Goal: Transaction & Acquisition: Purchase product/service

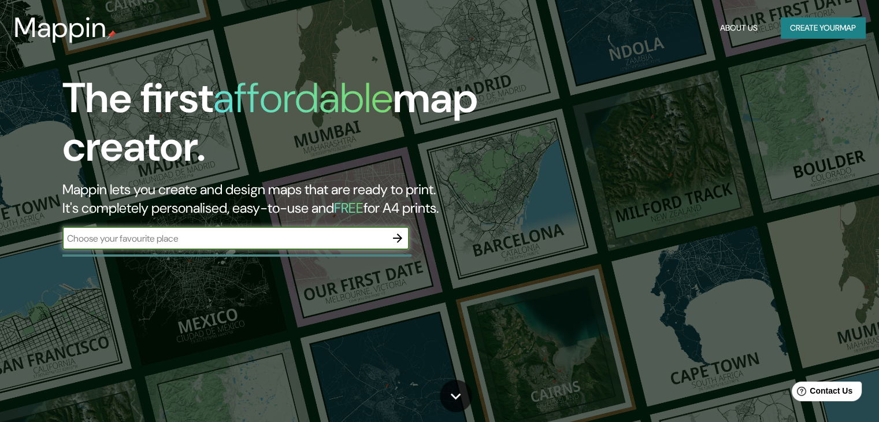
click at [402, 229] on button "button" at bounding box center [397, 238] width 23 height 23
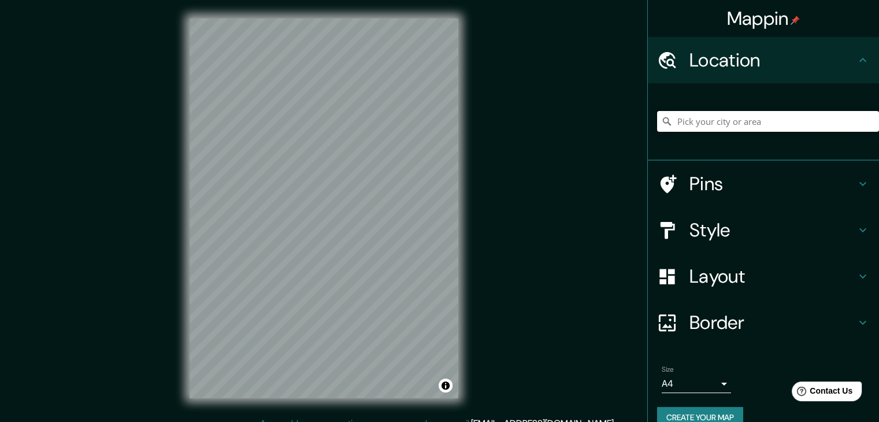
click at [698, 127] on input "Pick your city or area" at bounding box center [768, 121] width 222 height 21
type input "[GEOGRAPHIC_DATA][PERSON_NAME], [GEOGRAPHIC_DATA][PERSON_NAME], [GEOGRAPHIC_DAT…"
click at [715, 231] on h4 "Style" at bounding box center [772, 229] width 166 height 23
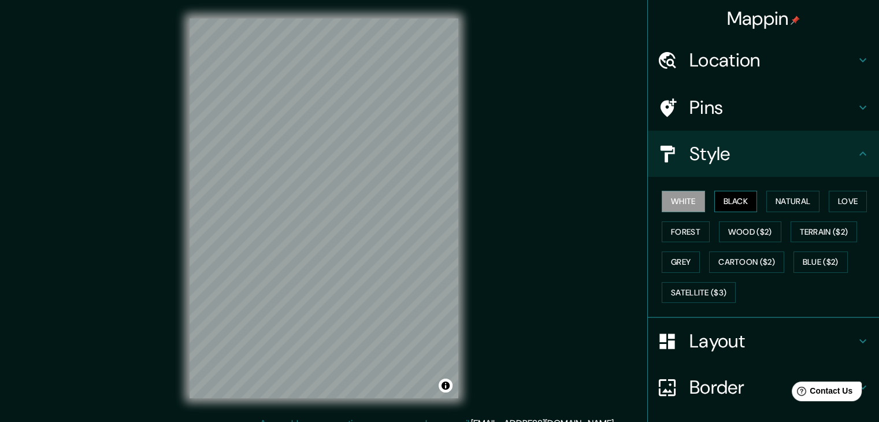
click at [731, 202] on button "Black" at bounding box center [735, 201] width 43 height 21
click at [678, 197] on button "White" at bounding box center [683, 201] width 43 height 21
click at [792, 194] on button "Natural" at bounding box center [792, 201] width 53 height 21
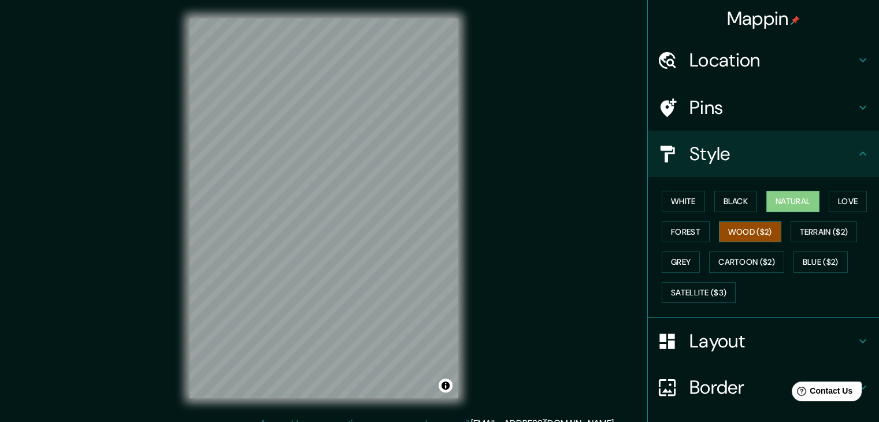
click at [748, 235] on button "Wood ($2)" at bounding box center [750, 231] width 62 height 21
click at [685, 236] on button "Forest" at bounding box center [686, 231] width 48 height 21
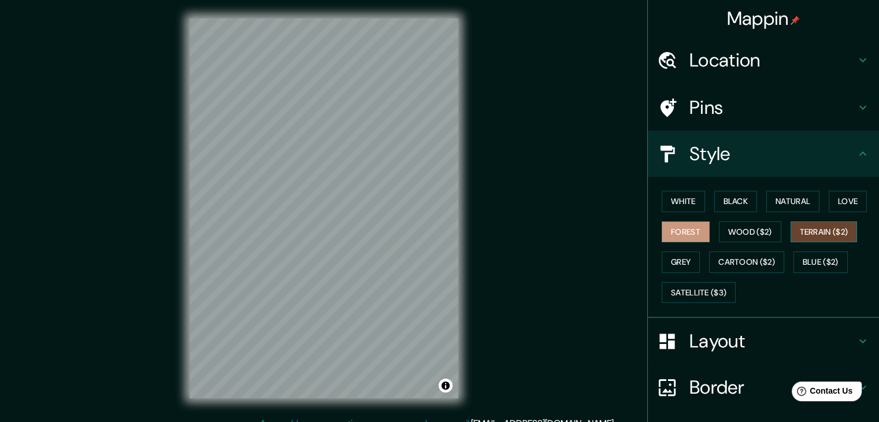
click at [807, 228] on button "Terrain ($2)" at bounding box center [824, 231] width 67 height 21
click at [788, 198] on button "Natural" at bounding box center [792, 201] width 53 height 21
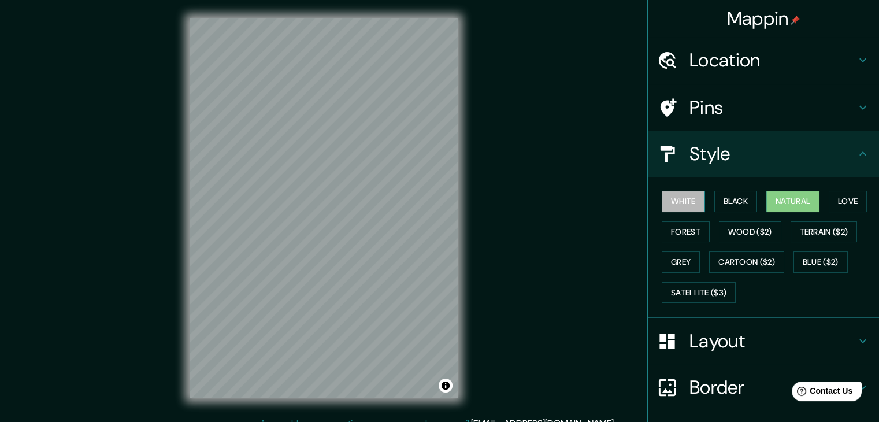
click at [684, 195] on button "White" at bounding box center [683, 201] width 43 height 21
click at [722, 200] on button "Black" at bounding box center [735, 201] width 43 height 21
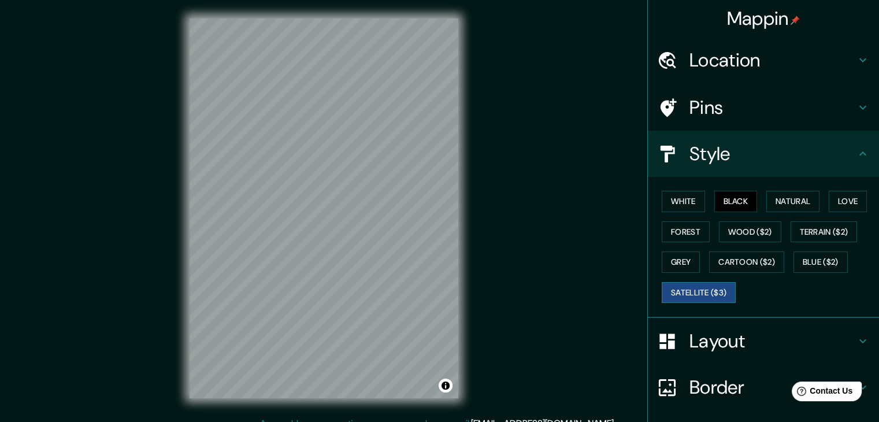
click at [673, 290] on button "Satellite ($3)" at bounding box center [699, 292] width 74 height 21
